Goal: Register for event/course

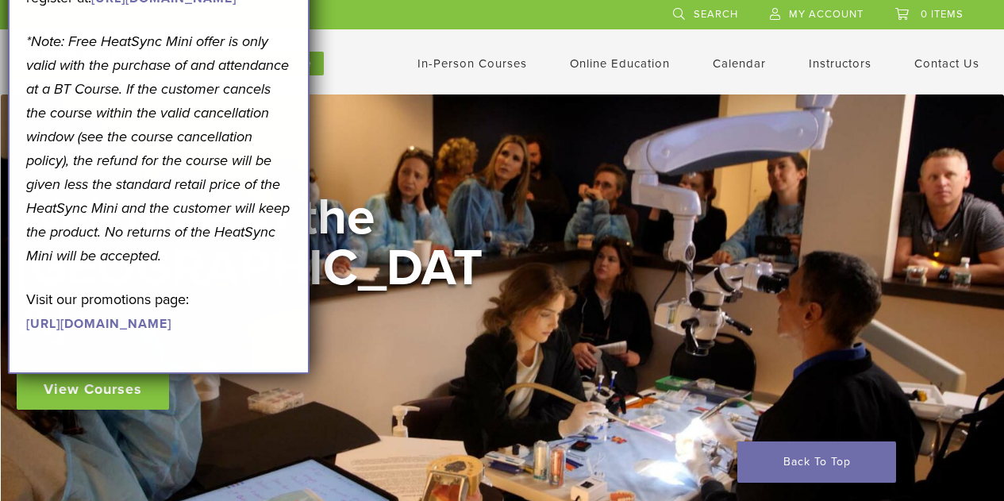
scroll to position [32, 0]
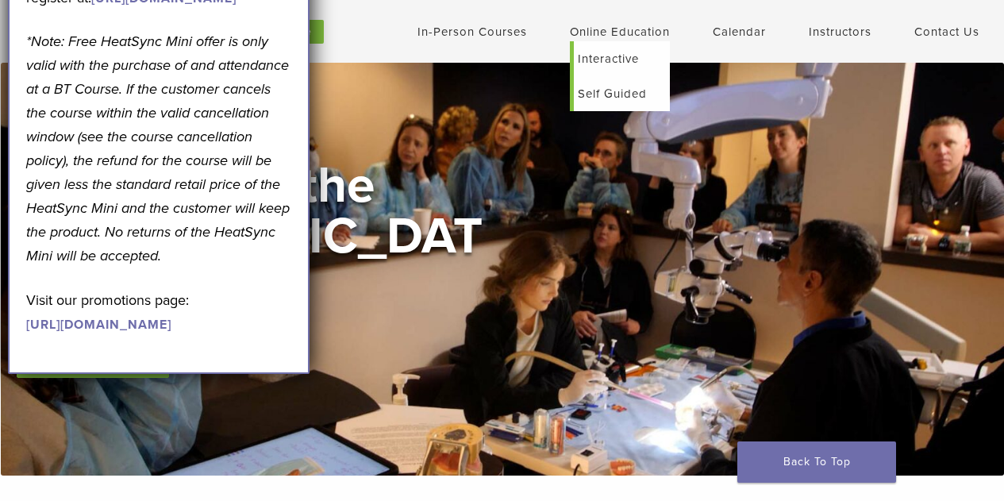
click at [614, 29] on link "Online Education" at bounding box center [620, 32] width 100 height 14
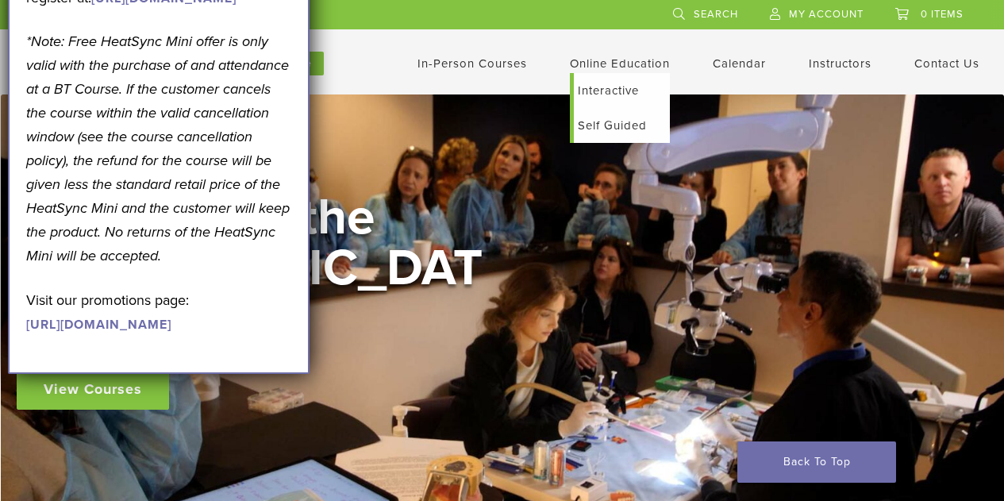
click at [618, 135] on link "Self Guided" at bounding box center [622, 125] width 96 height 35
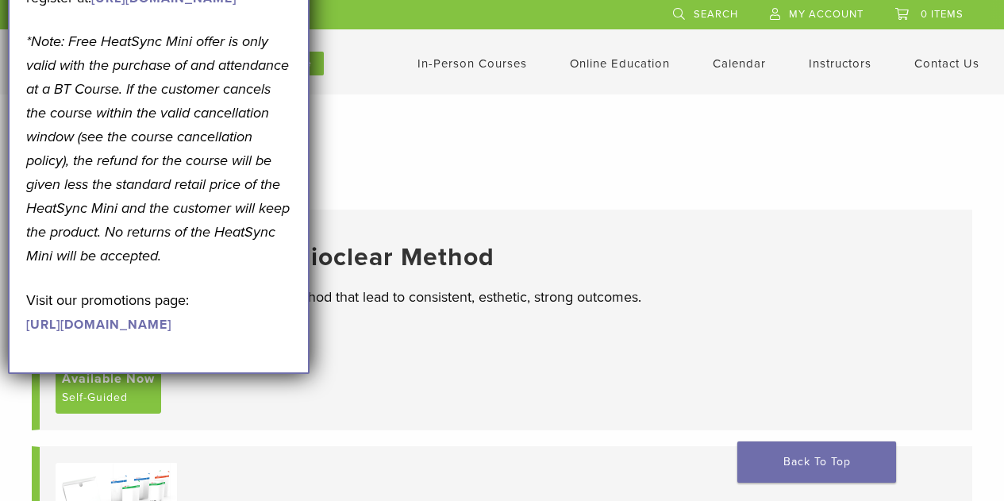
scroll to position [4, 0]
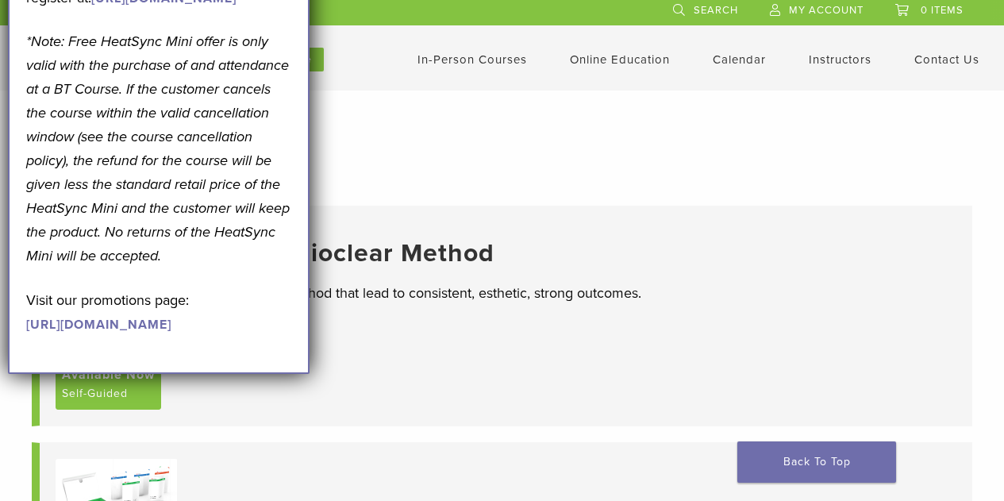
click at [171, 333] on link "[URL][DOMAIN_NAME]" at bounding box center [98, 325] width 145 height 16
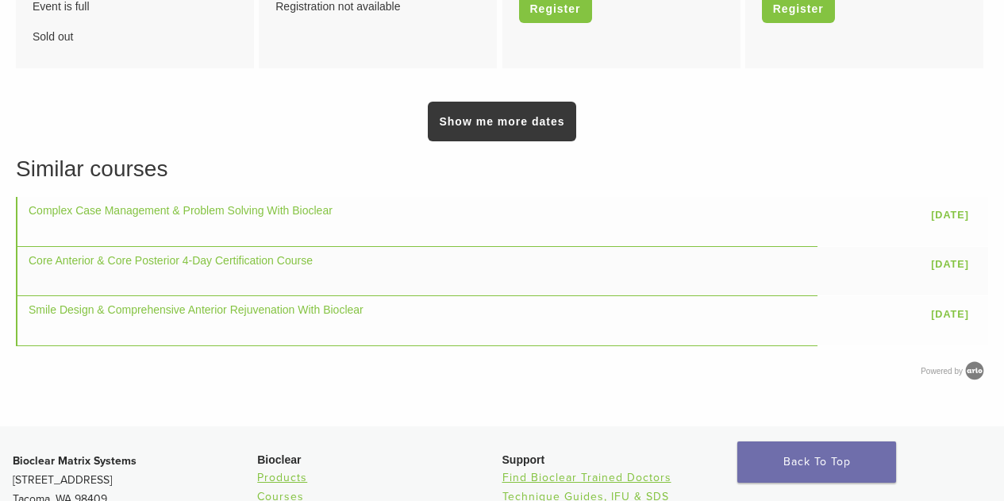
scroll to position [1241, 0]
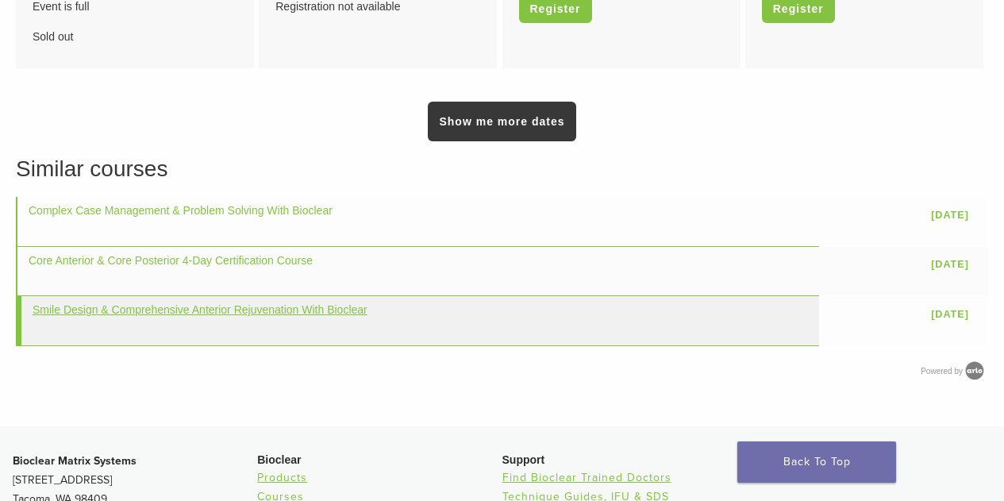
click at [206, 309] on link "Smile Design & Comprehensive Anterior Rejuvenation With Bioclear" at bounding box center [200, 309] width 335 height 13
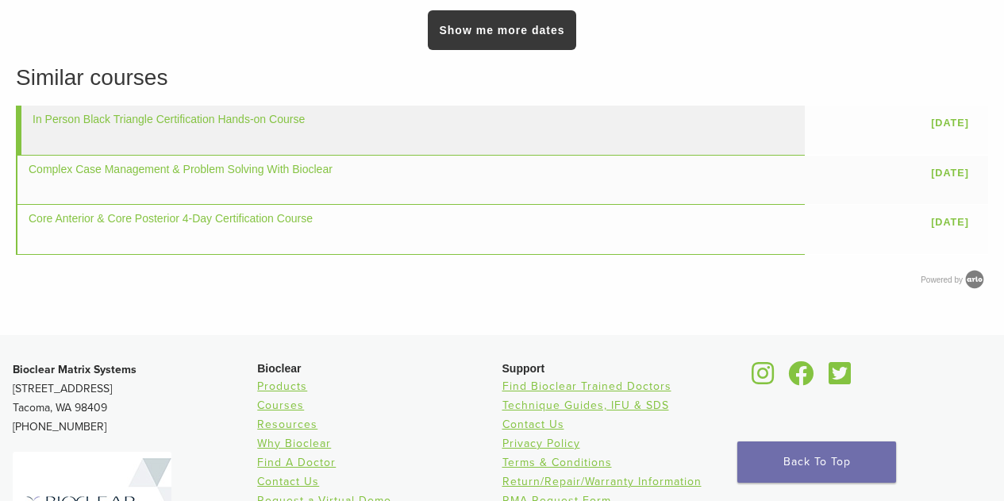
scroll to position [1207, 0]
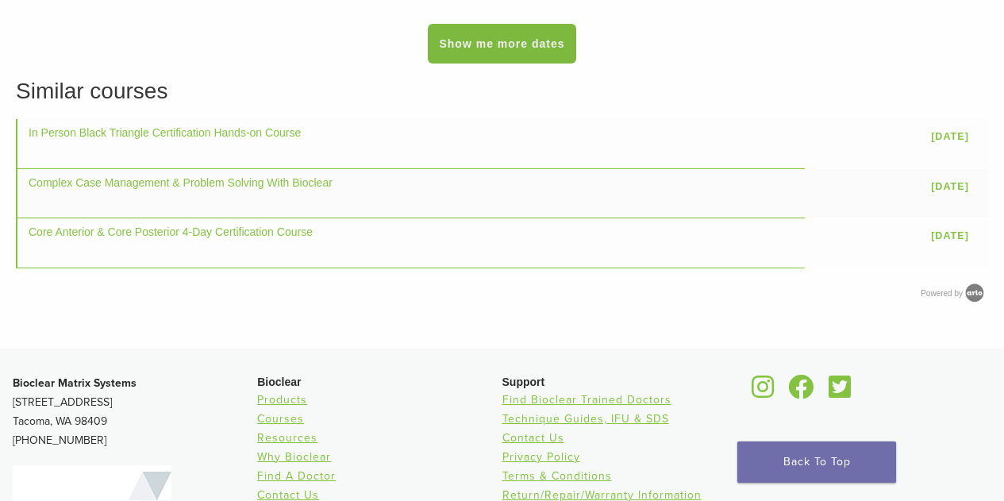
click at [504, 64] on link "Show me more dates" at bounding box center [502, 44] width 148 height 40
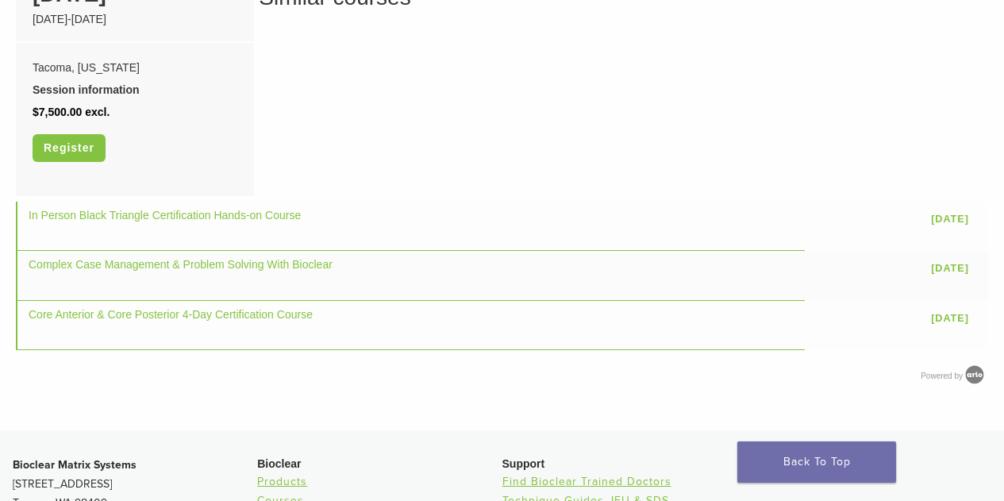
scroll to position [1302, 0]
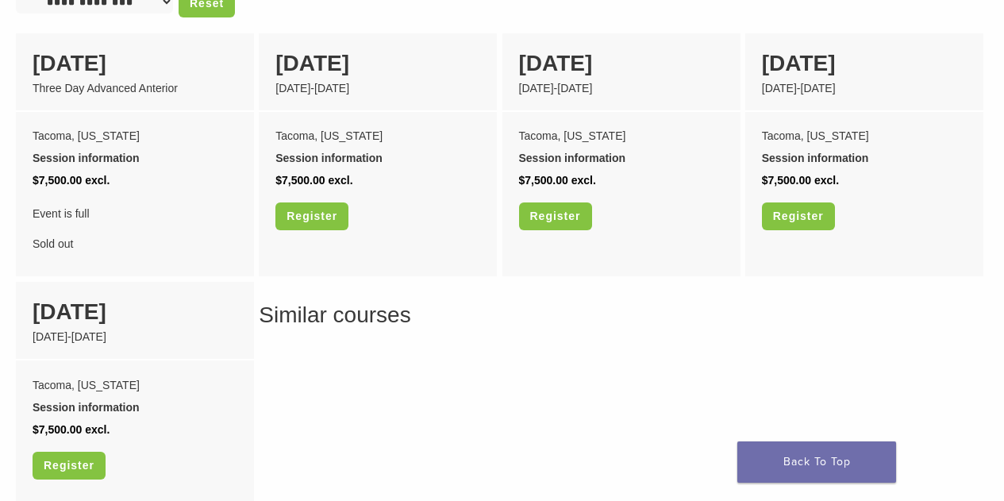
click at [452, 112] on div "19 March March 19-21 2026" at bounding box center [378, 72] width 238 height 79
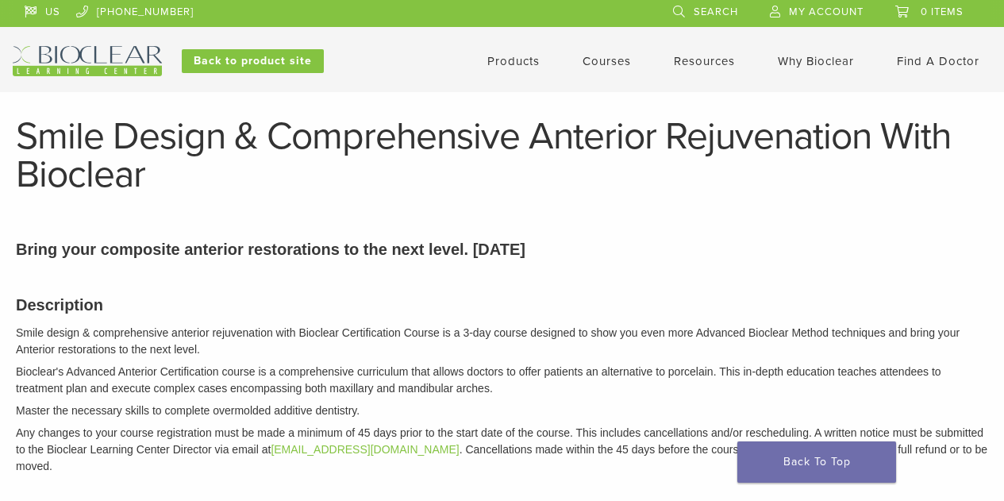
scroll to position [0, 0]
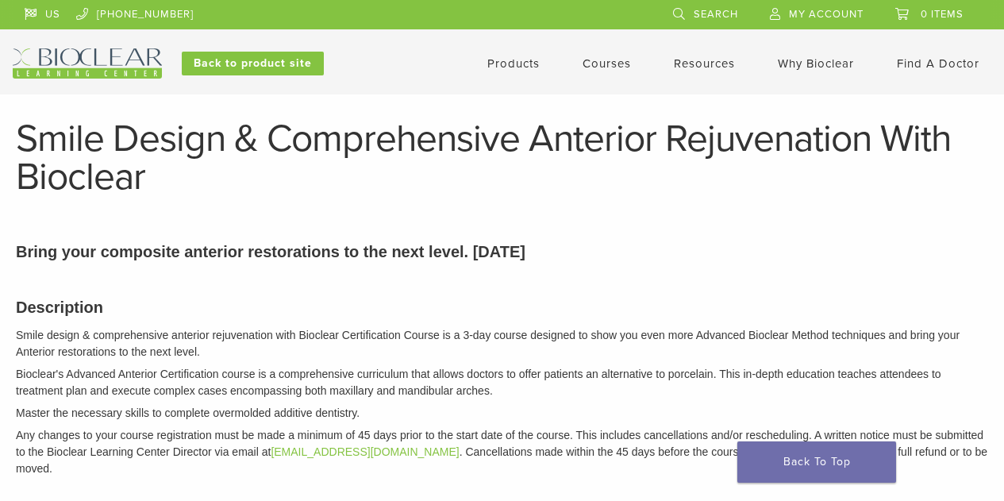
click at [430, 324] on div "Description Smile design & comprehensive anterior rejuvenation with Bioclear Ce…" at bounding box center [502, 384] width 996 height 219
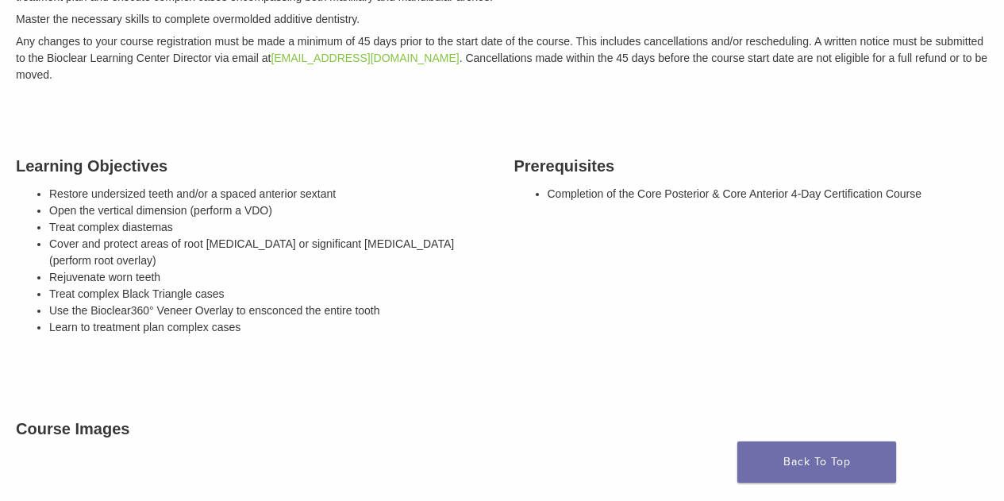
scroll to position [413, 0]
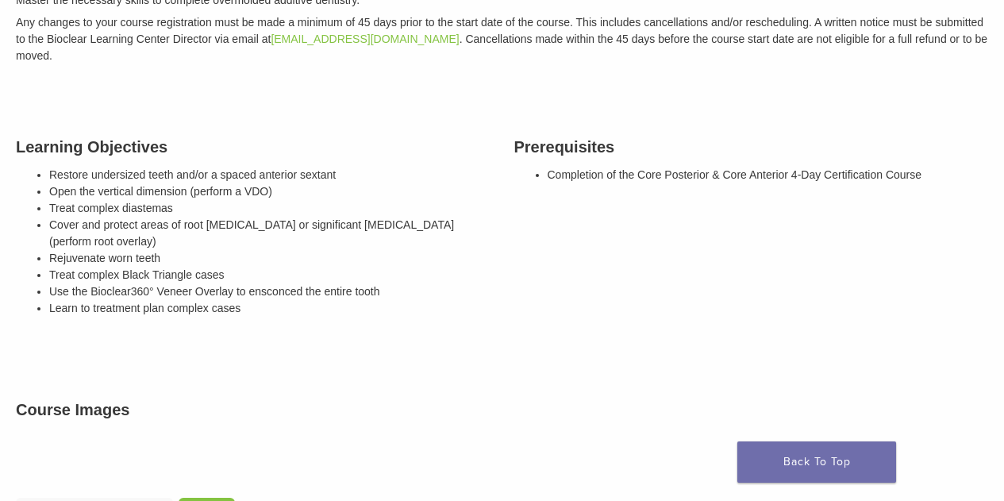
click at [430, 324] on div "Learning Objectives Restore undersized teeth and/or a spaced anterior sextant O…" at bounding box center [253, 229] width 498 height 229
click at [425, 321] on div "Learning Objectives Restore undersized teeth and/or a spaced anterior sextant O…" at bounding box center [253, 229] width 498 height 229
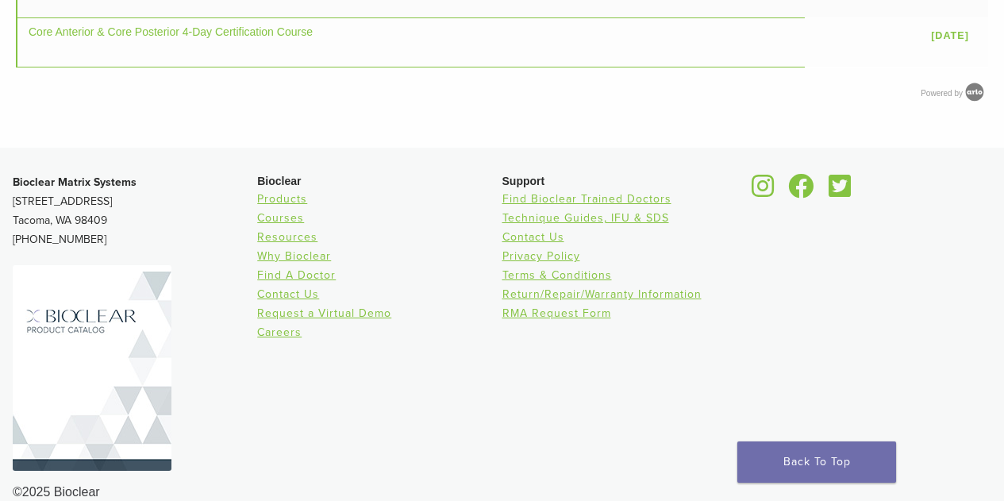
scroll to position [1524, 0]
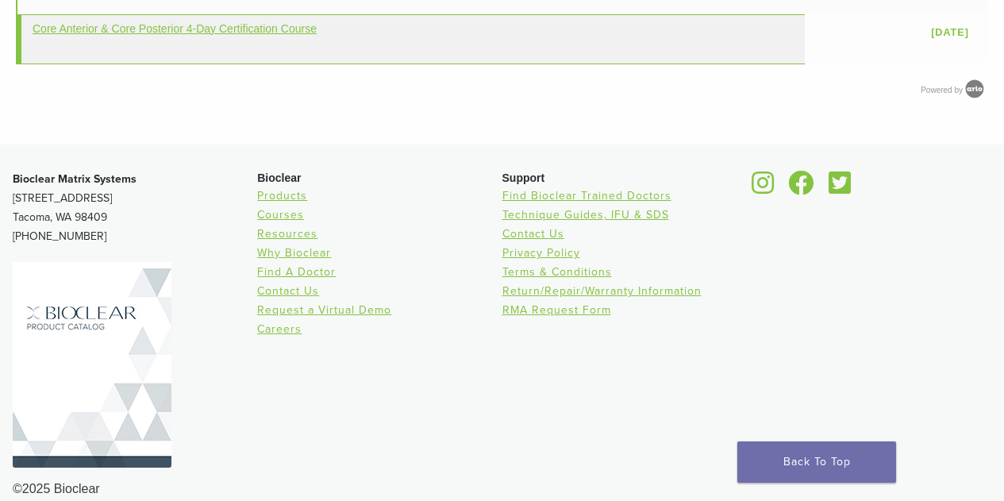
click at [275, 35] on link "Core Anterior & Core Posterior 4-Day Certification Course" at bounding box center [175, 28] width 284 height 13
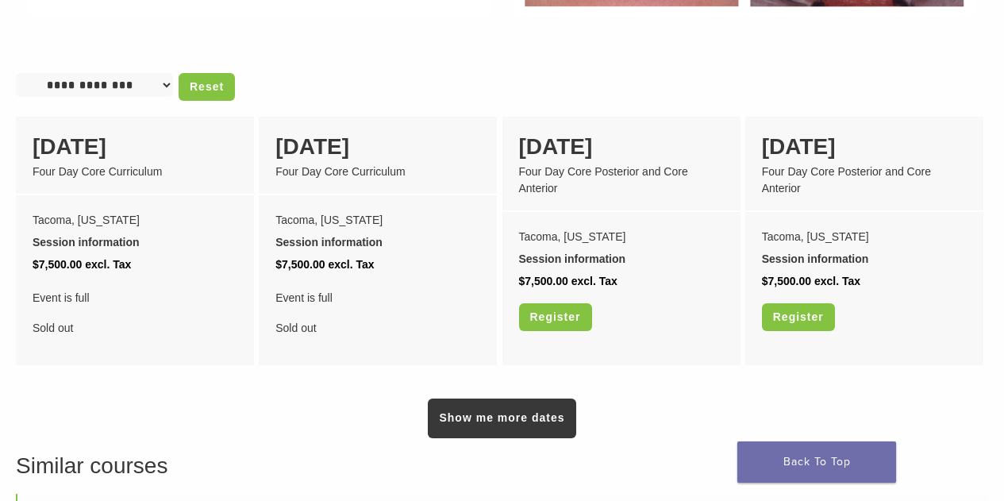
scroll to position [1307, 0]
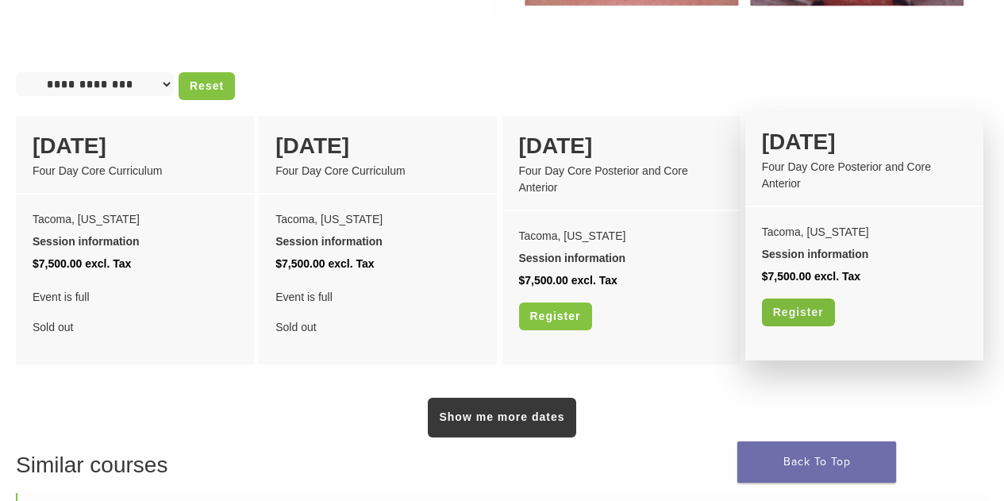
click at [802, 306] on link "Register" at bounding box center [798, 312] width 73 height 28
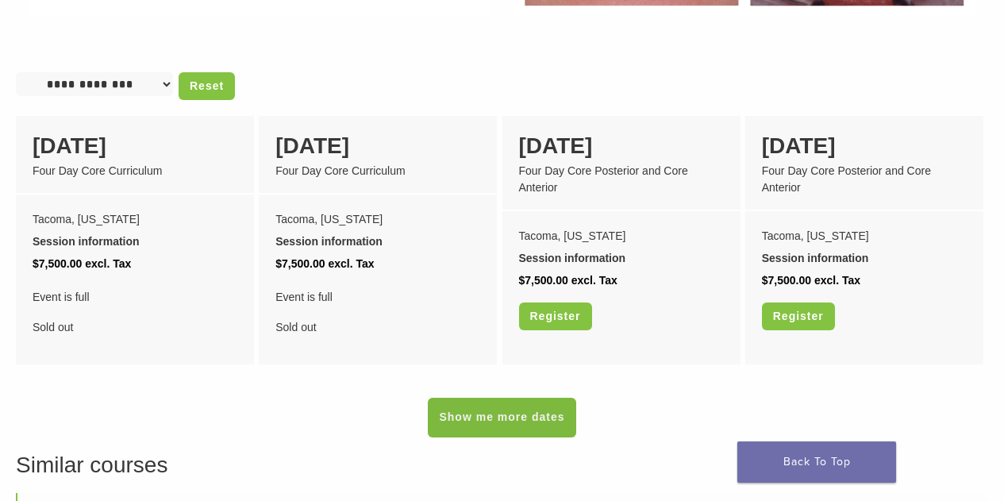
click at [466, 412] on link "Show me more dates" at bounding box center [502, 418] width 148 height 40
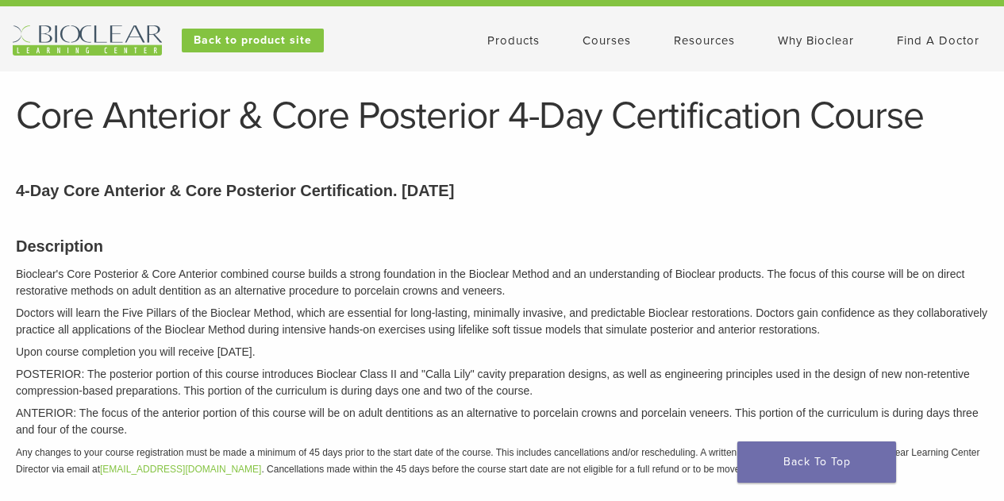
scroll to position [0, 0]
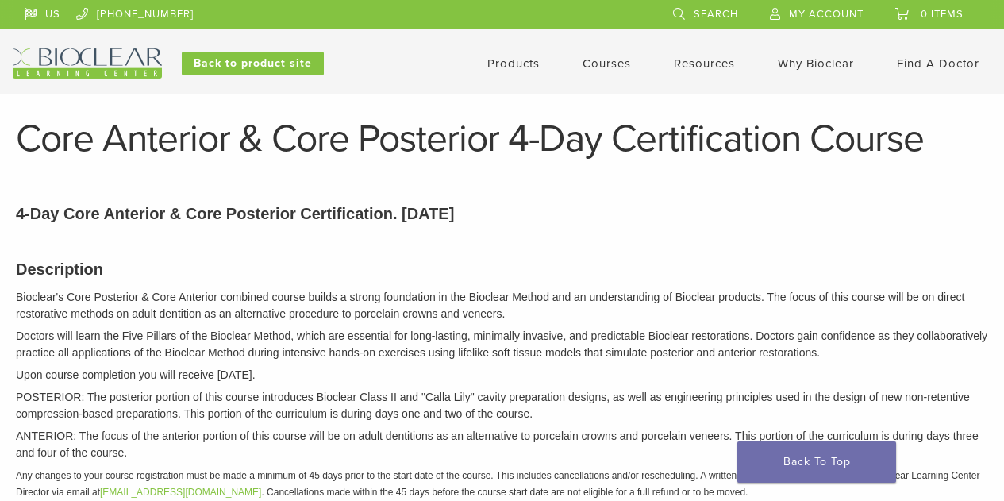
click at [598, 60] on link "Courses" at bounding box center [607, 63] width 48 height 14
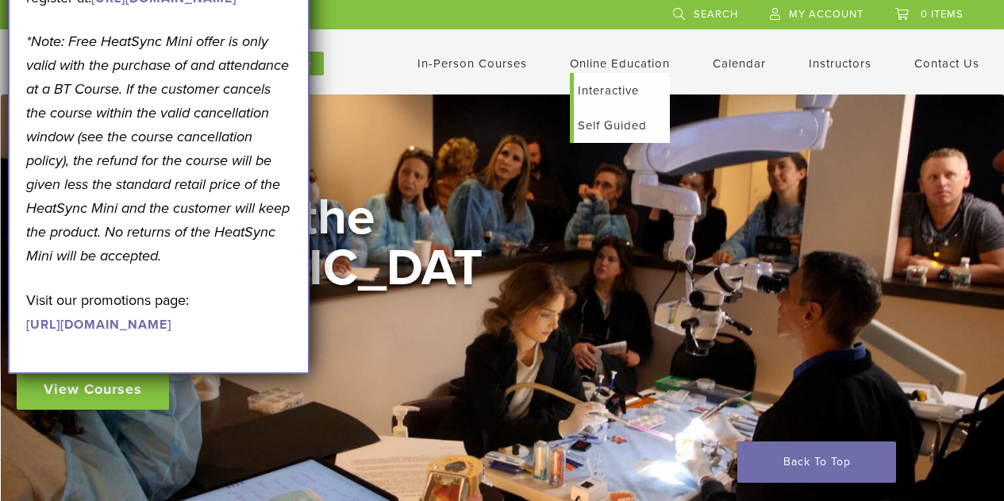
click at [613, 124] on link "Self Guided" at bounding box center [622, 125] width 96 height 35
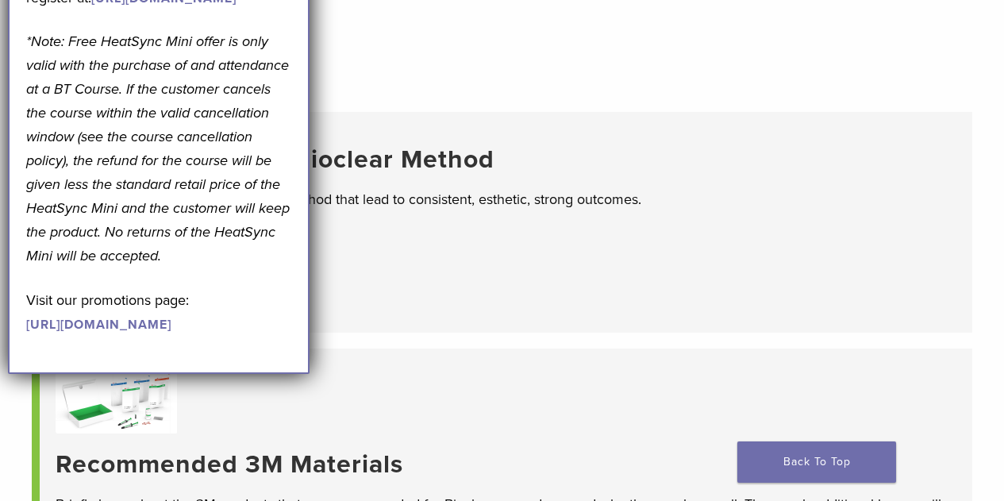
scroll to position [106, 0]
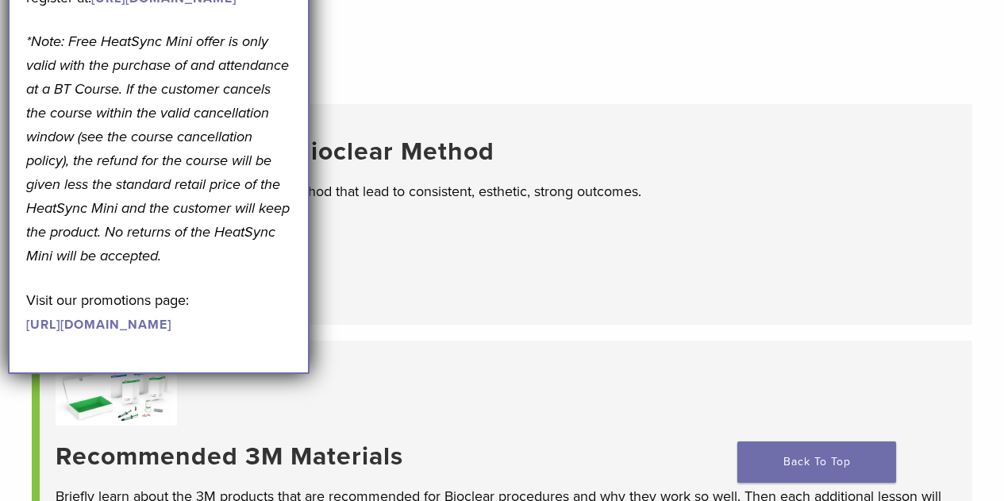
click at [682, 297] on div "Available Now Self-Guided" at bounding box center [506, 282] width 900 height 51
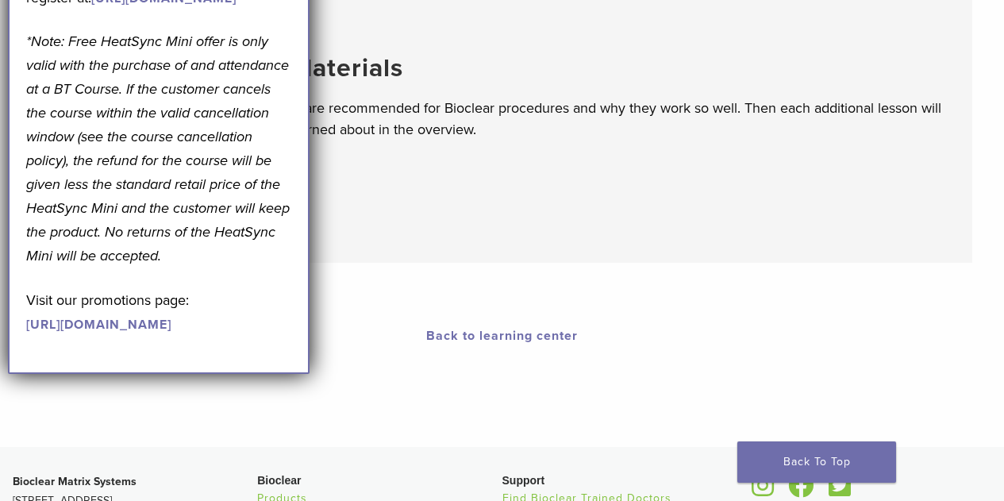
scroll to position [0, 0]
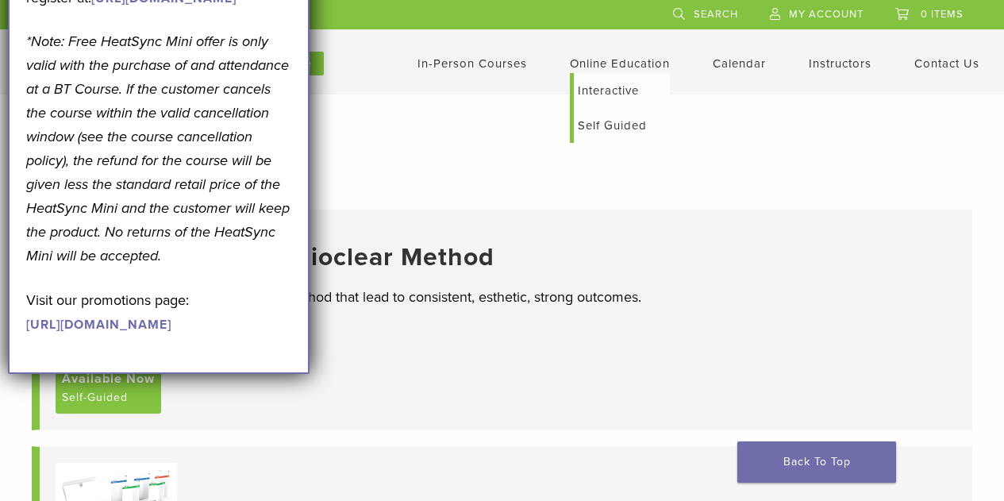
click at [592, 93] on link "Interactive" at bounding box center [622, 90] width 96 height 35
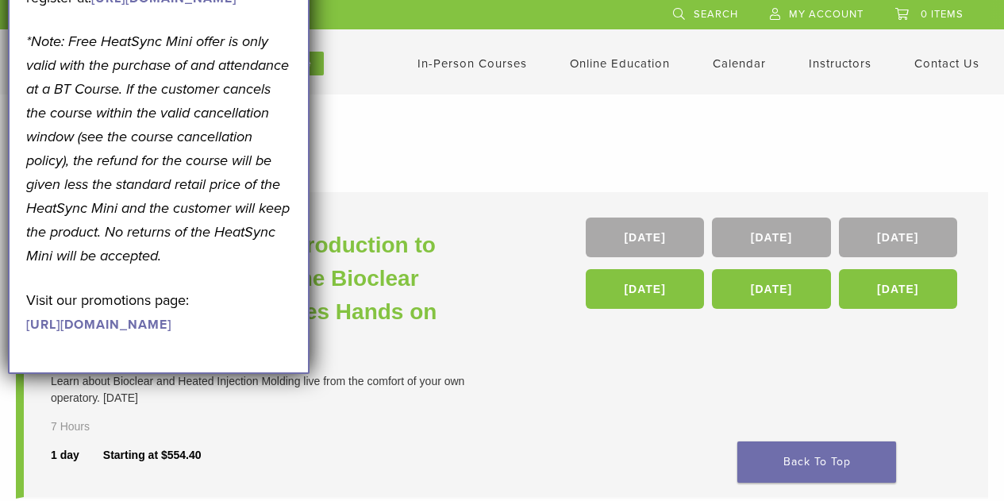
click at [493, 67] on link "In-Person Courses" at bounding box center [473, 63] width 110 height 14
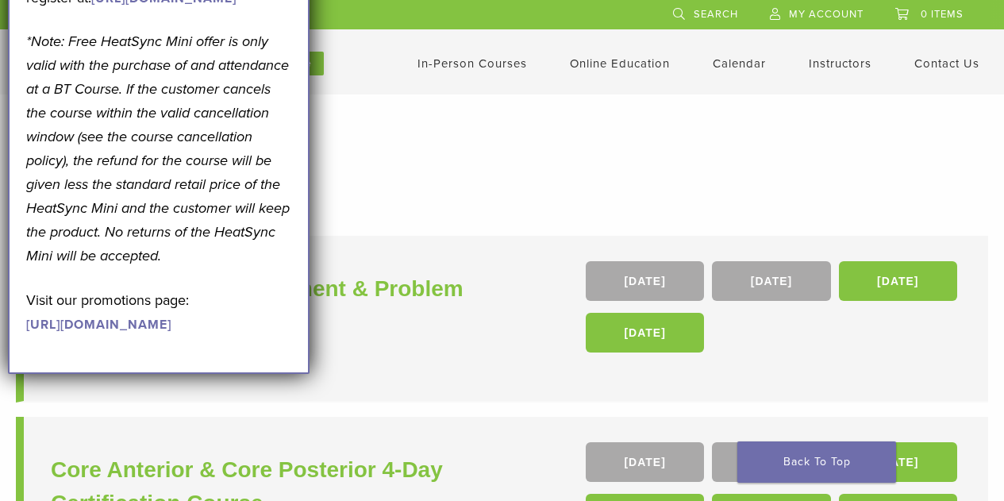
click at [108, 333] on link "[URL][DOMAIN_NAME]" at bounding box center [98, 325] width 145 height 16
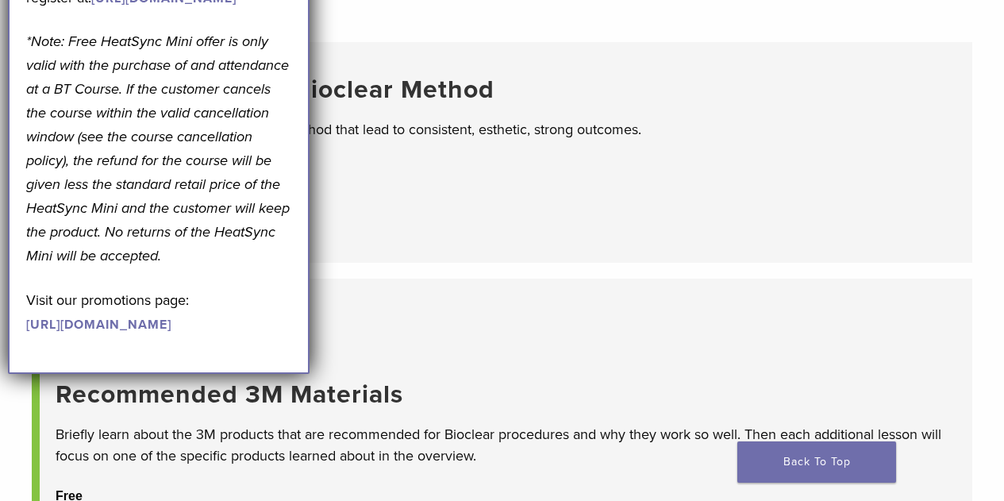
scroll to position [167, 0]
click at [138, 223] on em "*Note: Free HeatSync Mini offer is only valid with the purchase of and attendan…" at bounding box center [158, 149] width 264 height 232
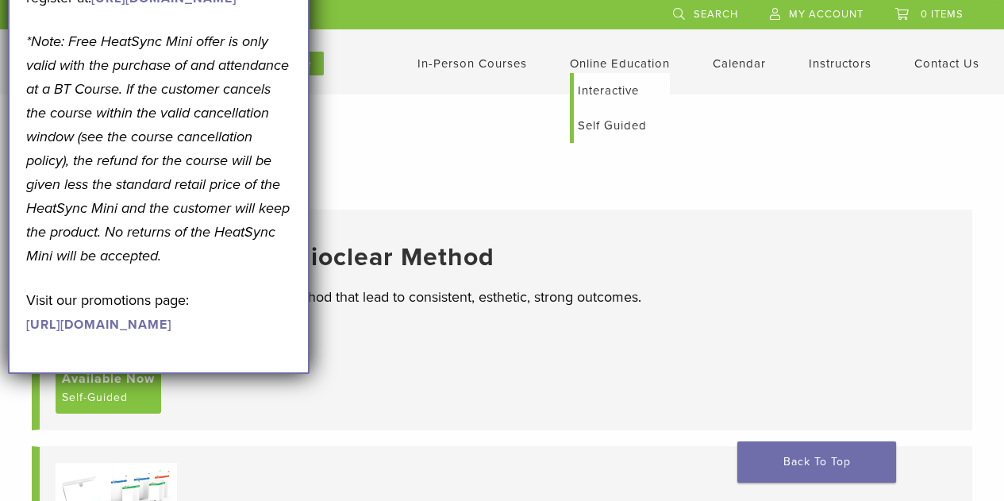
click at [606, 119] on link "Self Guided" at bounding box center [622, 125] width 96 height 35
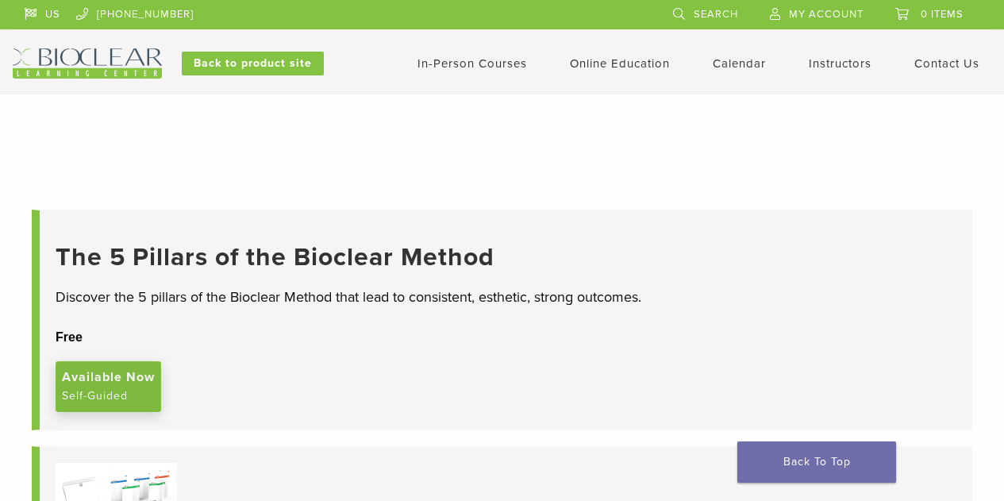
click at [110, 387] on span "Available Now" at bounding box center [108, 377] width 93 height 19
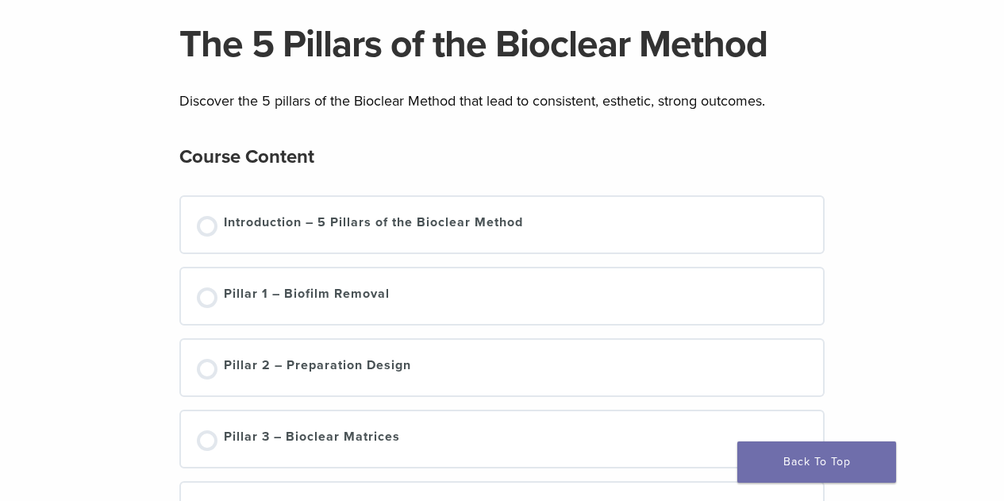
scroll to position [123, 0]
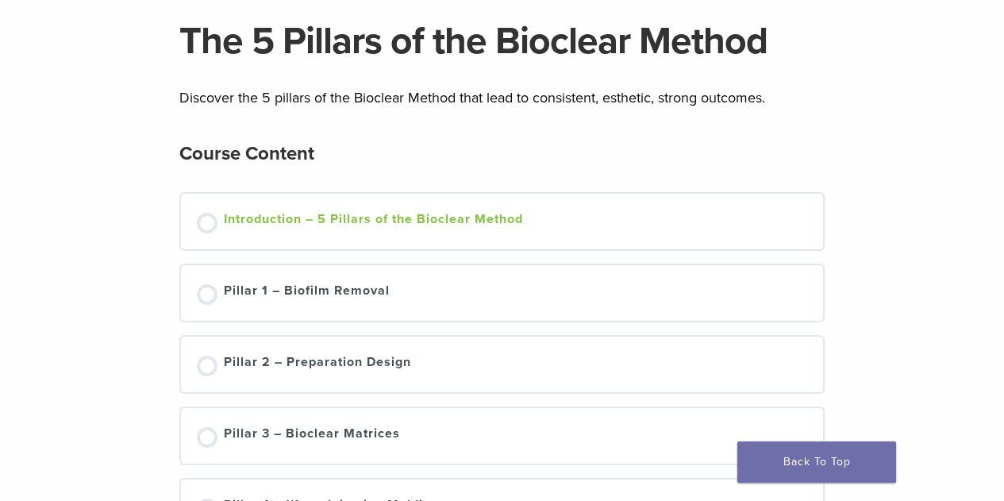
click at [210, 231] on div at bounding box center [207, 223] width 21 height 21
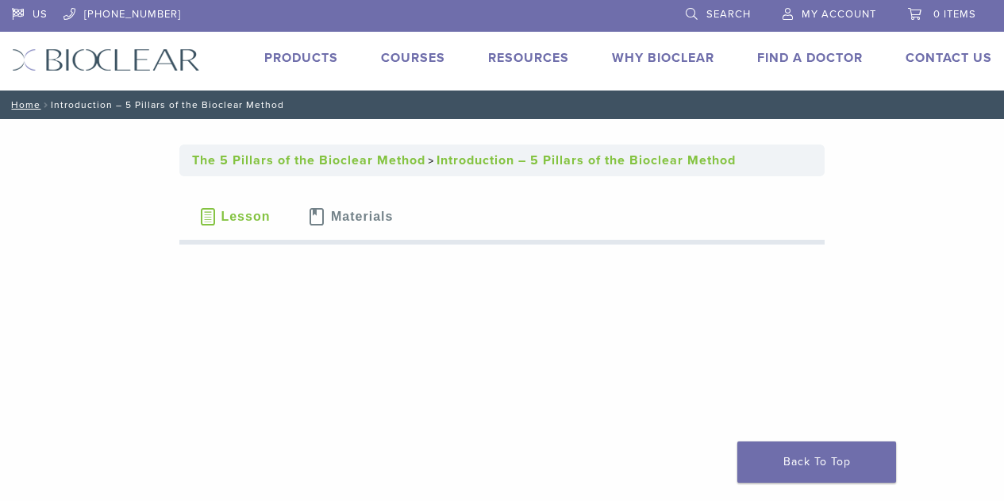
click at [402, 60] on link "Courses" at bounding box center [413, 58] width 64 height 16
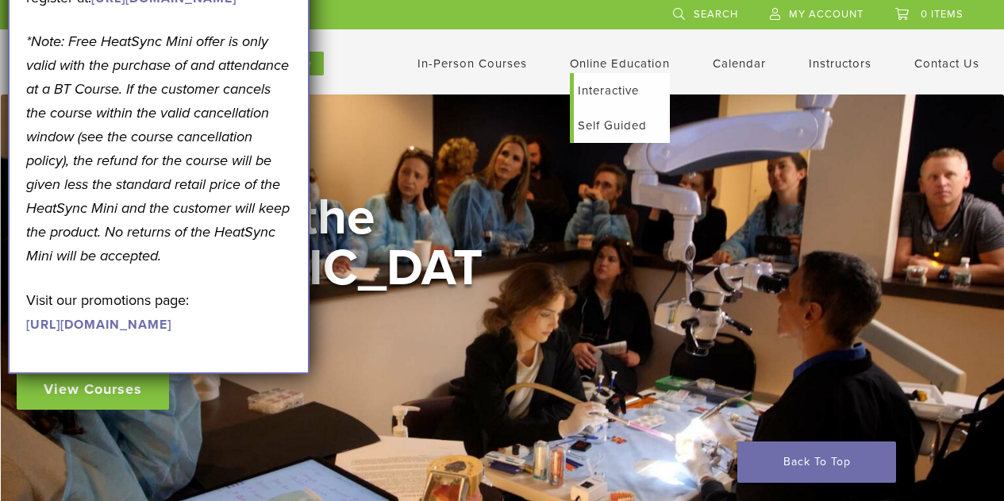
click at [622, 91] on link "Interactive" at bounding box center [622, 90] width 96 height 35
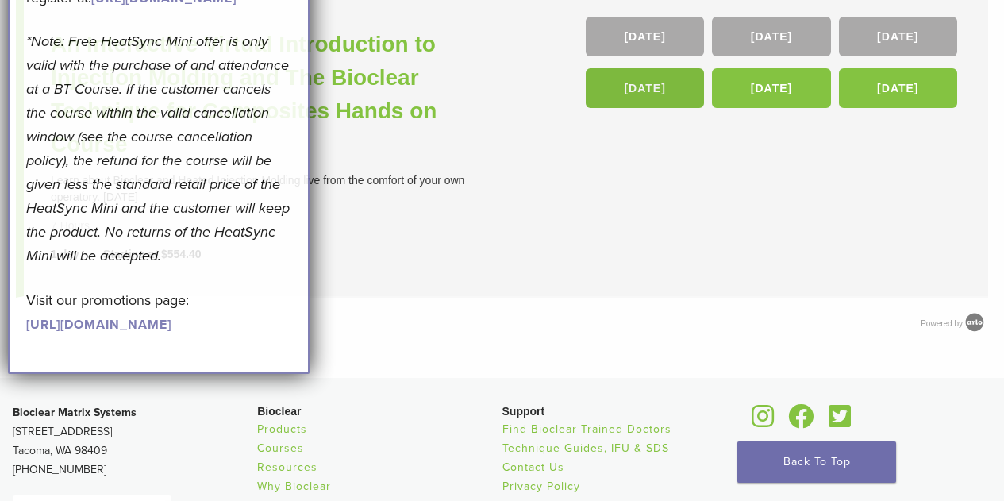
scroll to position [202, 0]
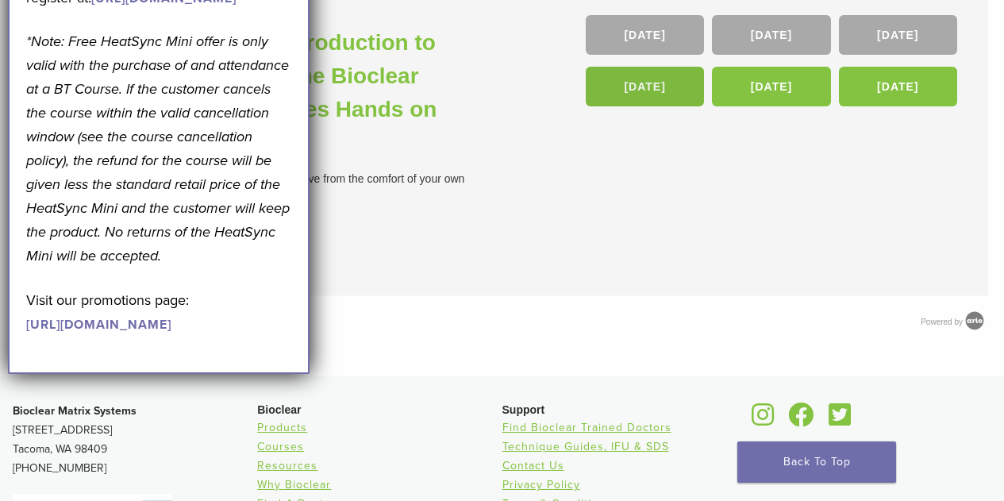
click at [657, 83] on link "[DATE]" at bounding box center [645, 87] width 118 height 40
